Goal: Task Accomplishment & Management: Use online tool/utility

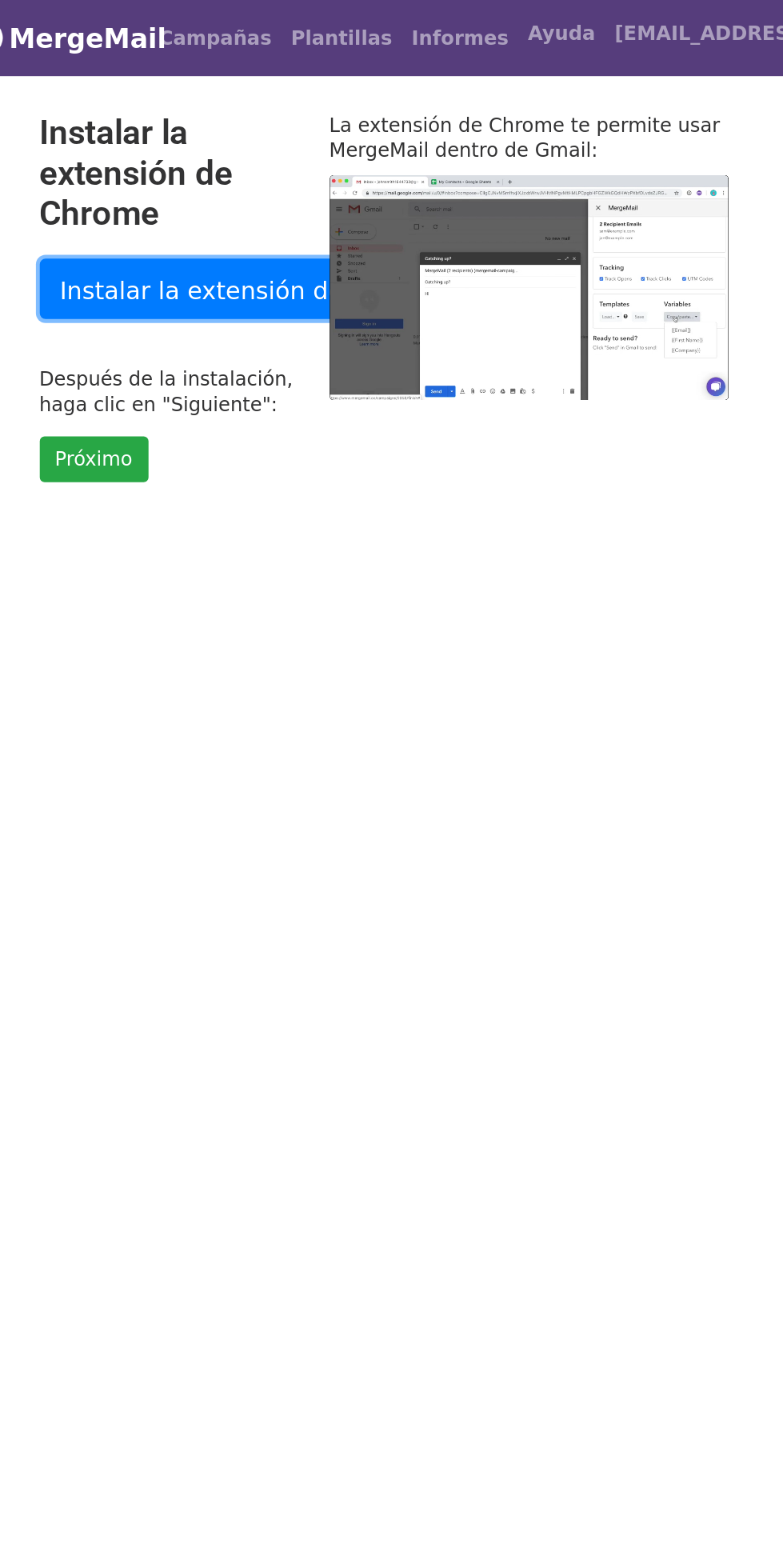
click at [211, 202] on link "Instalar la extensión de Chrome" at bounding box center [305, 191] width 282 height 40
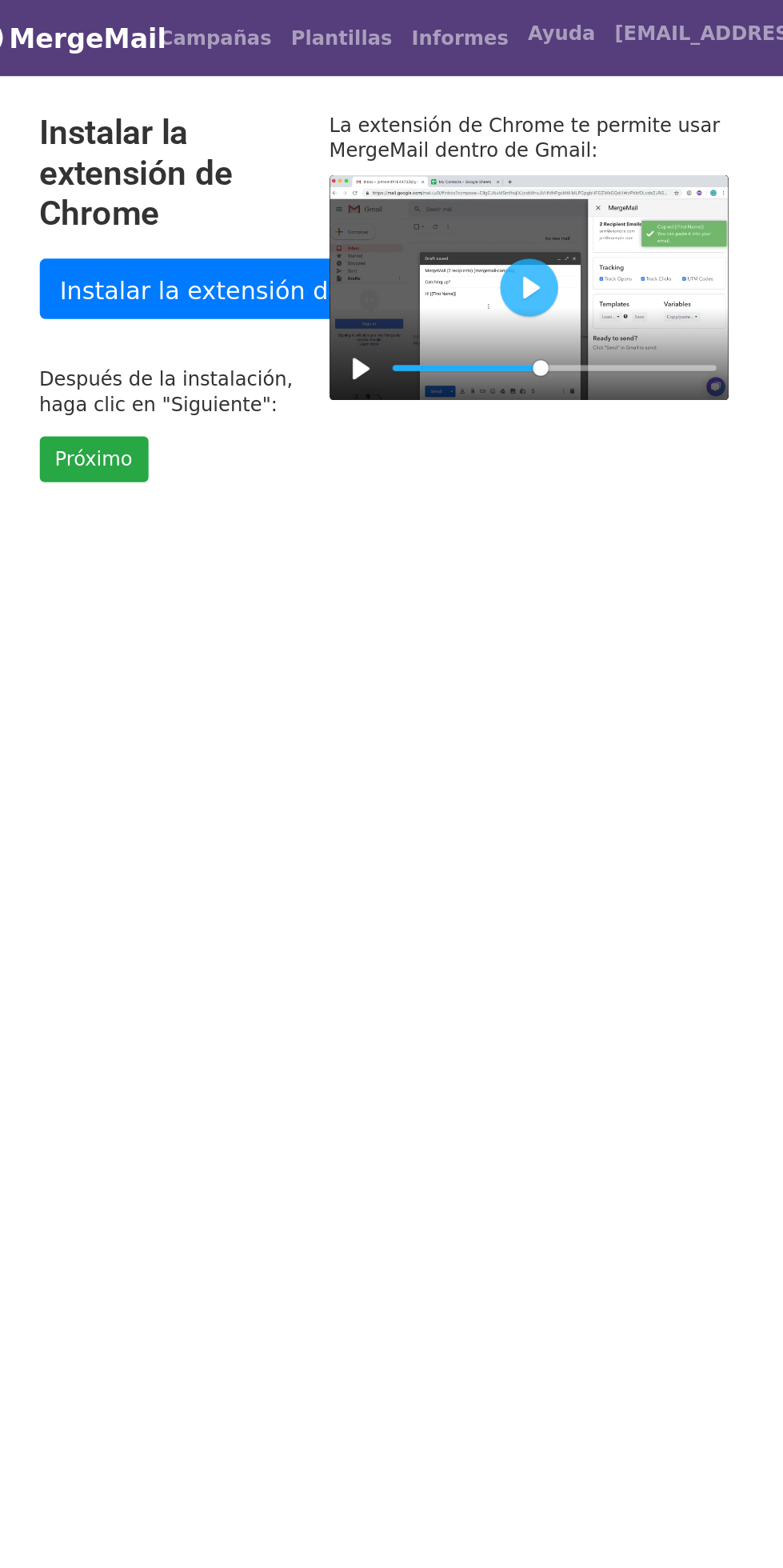
type input "46.66"
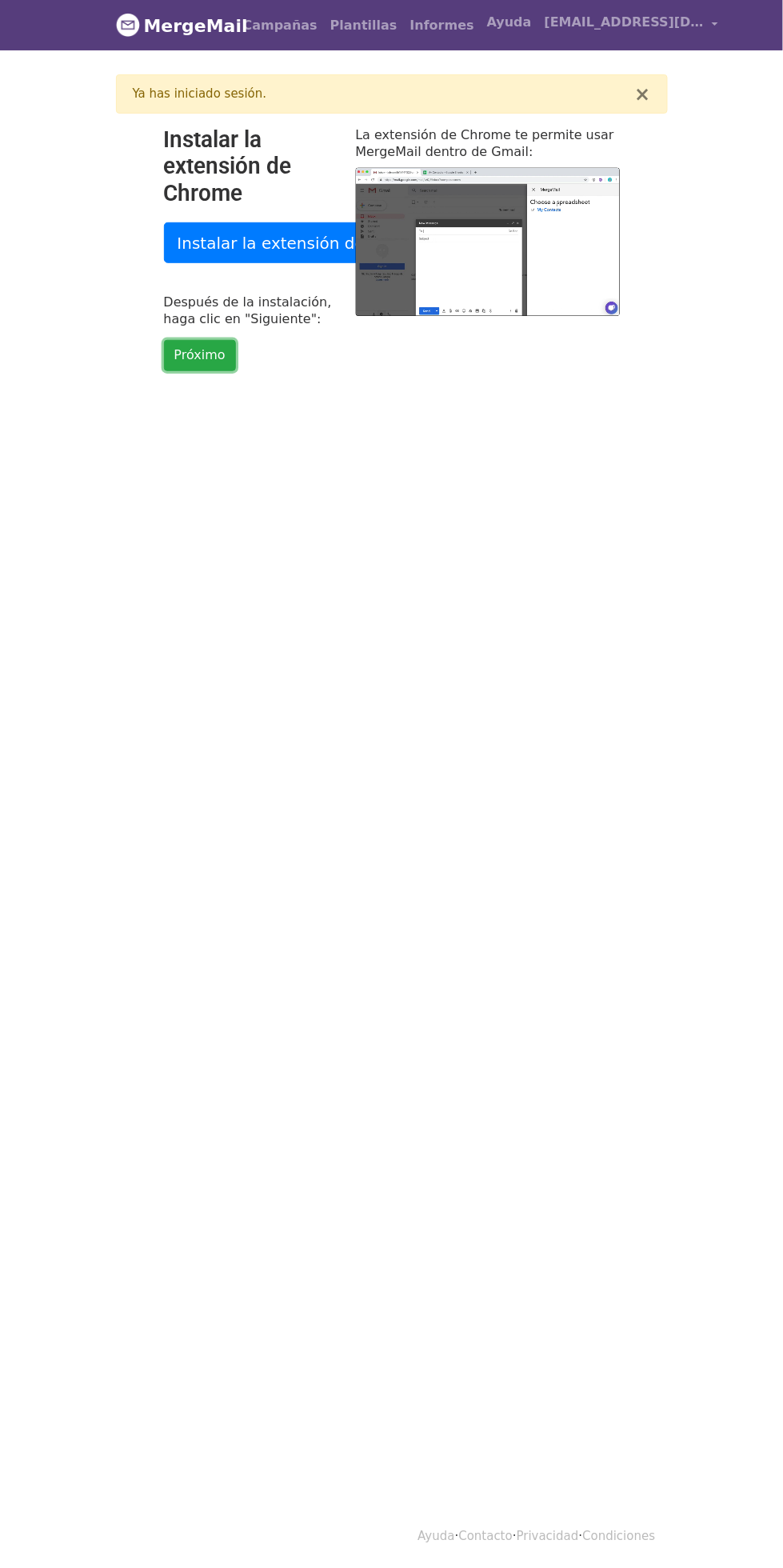
click at [218, 366] on link "Próximo" at bounding box center [200, 355] width 72 height 31
type input "19.88"
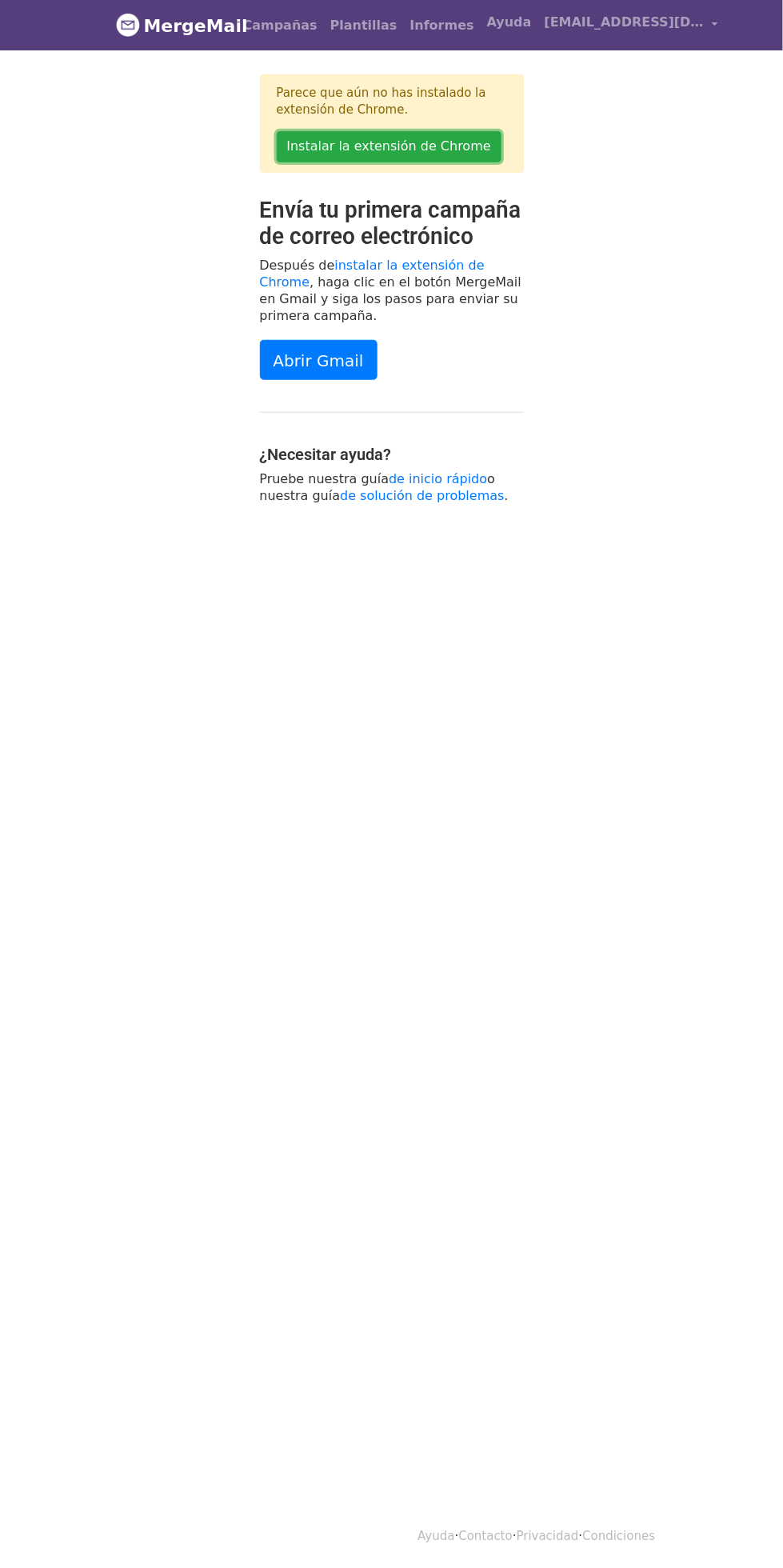
click at [400, 155] on link "Instalar la extensión de Chrome" at bounding box center [390, 146] width 225 height 31
click at [315, 359] on font "Abrir Gmail" at bounding box center [319, 360] width 91 height 19
